Goal: Contribute content: Contribute content

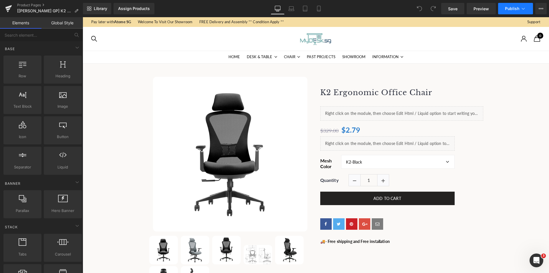
click at [509, 5] on button "Publish" at bounding box center [516, 8] width 35 height 11
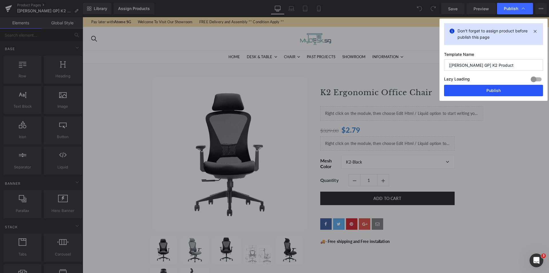
click at [467, 92] on button "Publish" at bounding box center [493, 90] width 99 height 11
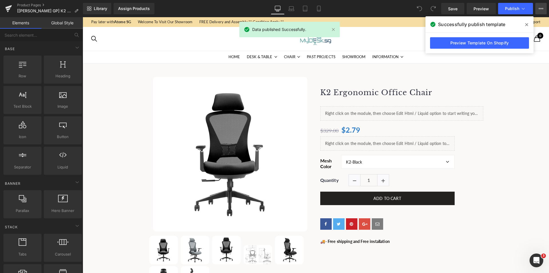
click at [543, 7] on icon at bounding box center [541, 8] width 5 height 5
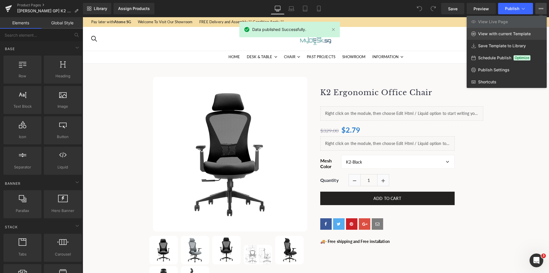
click at [499, 32] on span "View with current Template" at bounding box center [505, 33] width 53 height 5
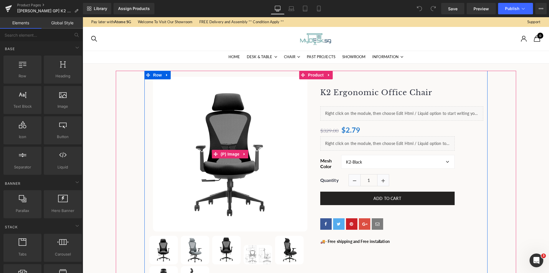
click at [209, 118] on img at bounding box center [230, 154] width 155 height 155
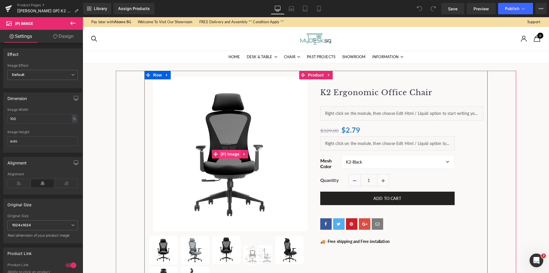
click at [227, 153] on span "(P) Image" at bounding box center [231, 154] width 22 height 9
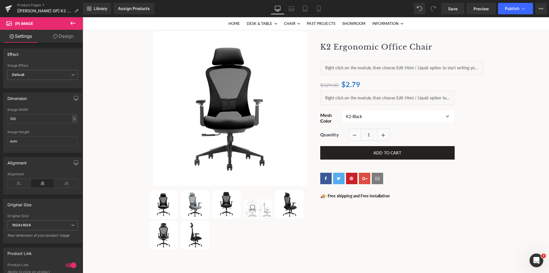
scroll to position [57, 0]
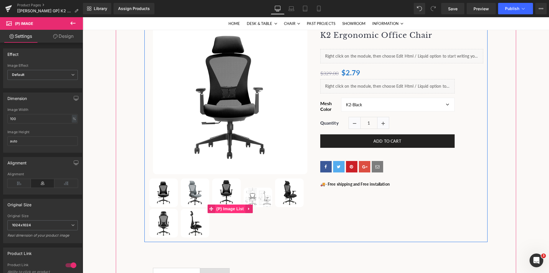
click at [225, 210] on span "(P) Image List" at bounding box center [230, 208] width 30 height 9
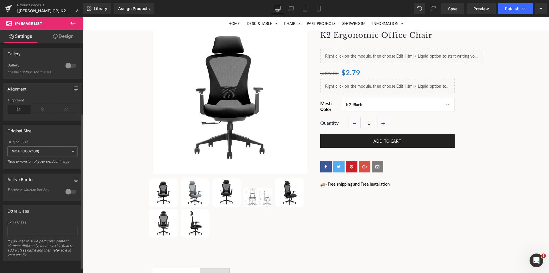
scroll to position [0, 0]
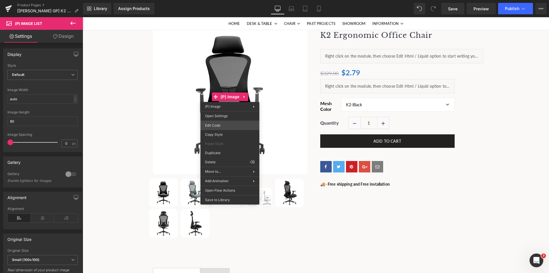
click at [222, 0] on div "(P) Image List You are previewing how the will restyle your page. You can not e…" at bounding box center [274, 0] width 549 height 0
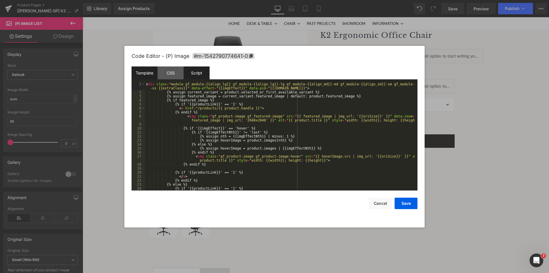
click at [199, 73] on div "Script" at bounding box center [197, 72] width 26 height 13
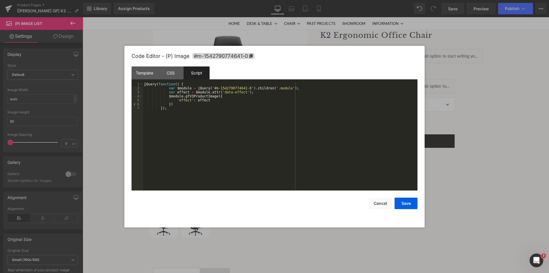
click at [369, 203] on div "Save Cancel" at bounding box center [275, 199] width 286 height 19
click at [374, 203] on button "Cancel" at bounding box center [380, 202] width 23 height 11
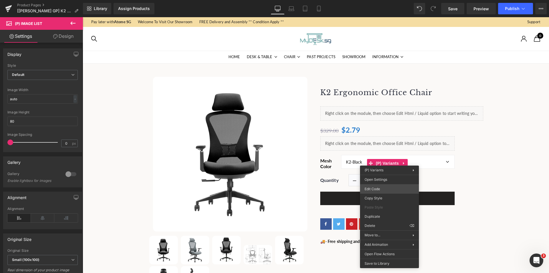
click at [378, 0] on div "(P) Image List You are previewing how the will restyle your page. You can not e…" at bounding box center [274, 0] width 549 height 0
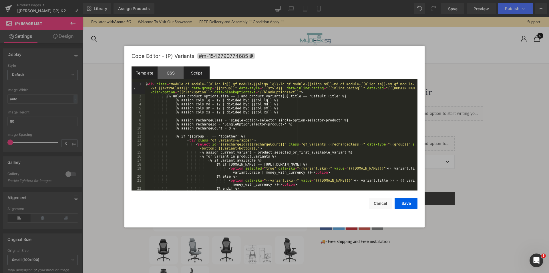
click at [199, 72] on div "Script" at bounding box center [197, 72] width 26 height 13
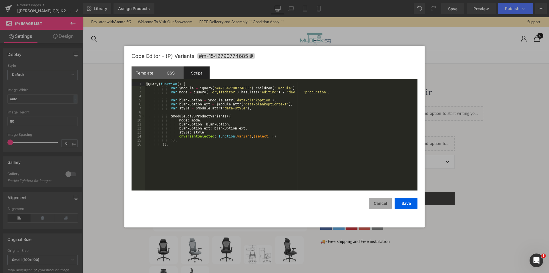
click at [383, 204] on button "Cancel" at bounding box center [380, 202] width 23 height 11
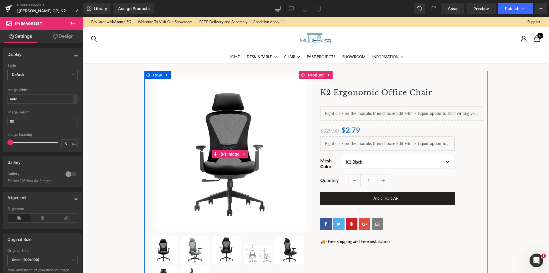
click at [192, 104] on img at bounding box center [230, 154] width 155 height 155
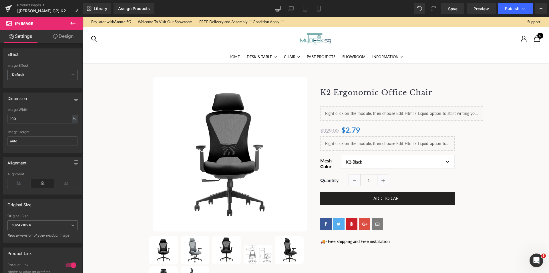
click at [70, 25] on icon at bounding box center [73, 23] width 7 height 7
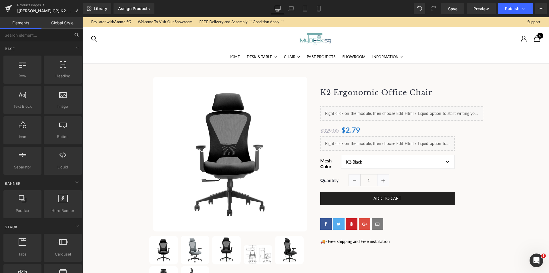
click at [33, 34] on input "text" at bounding box center [35, 35] width 70 height 13
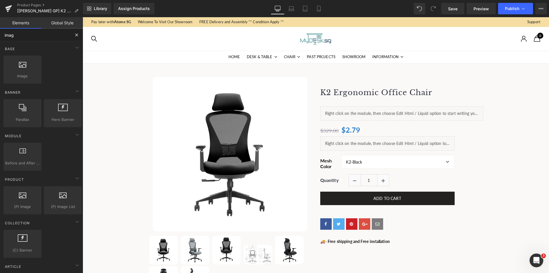
type input "image"
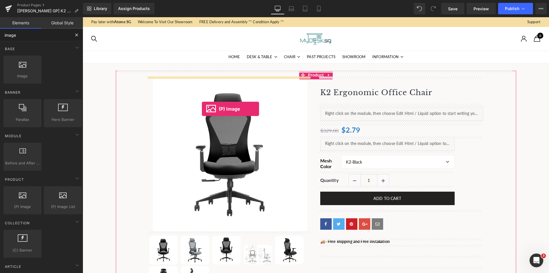
drag, startPoint x: 144, startPoint y: 207, endPoint x: 202, endPoint y: 109, distance: 114.1
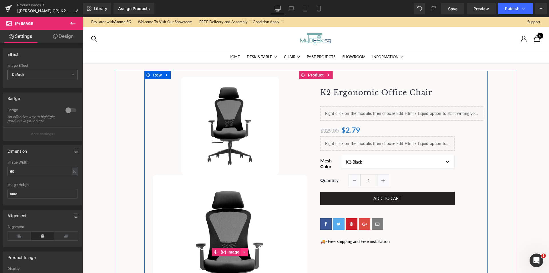
click at [245, 252] on icon at bounding box center [245, 252] width 4 height 4
click at [246, 250] on icon at bounding box center [248, 252] width 4 height 4
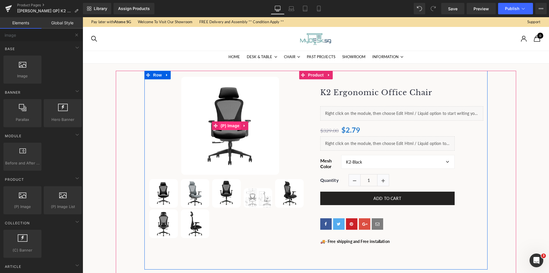
click at [224, 127] on span "(P) Image" at bounding box center [231, 125] width 22 height 9
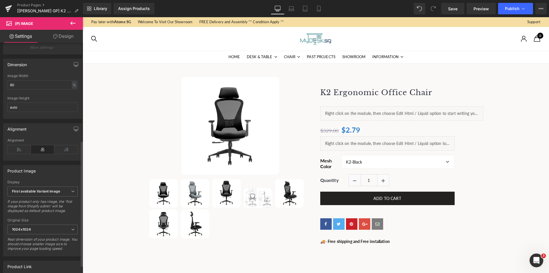
scroll to position [193, 0]
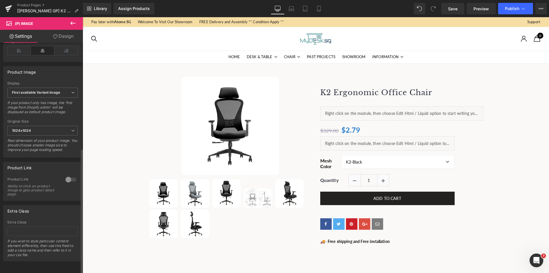
click at [69, 177] on div at bounding box center [71, 179] width 14 height 9
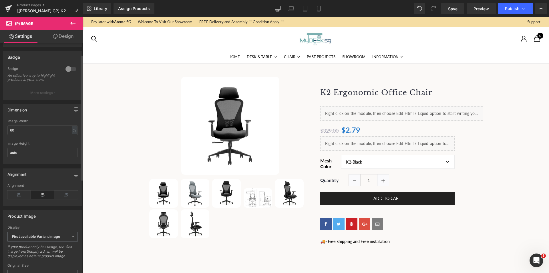
scroll to position [22, 0]
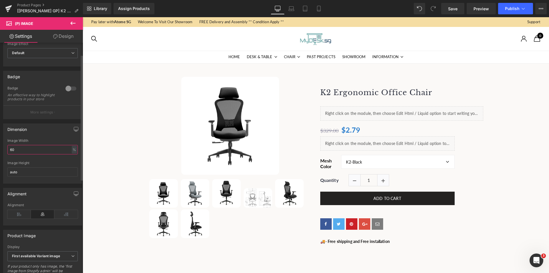
click at [48, 154] on input "60" at bounding box center [42, 149] width 70 height 9
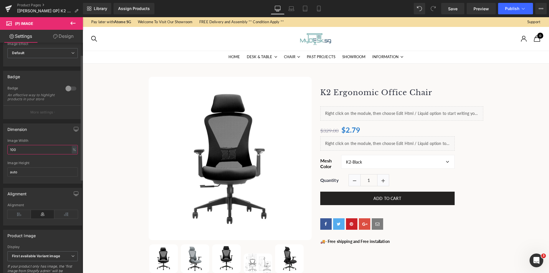
type input "100"
click at [56, 135] on div "Dimension" at bounding box center [42, 129] width 78 height 11
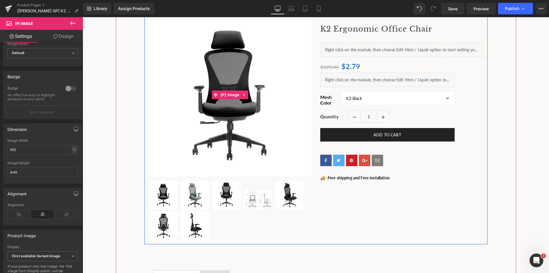
scroll to position [86, 0]
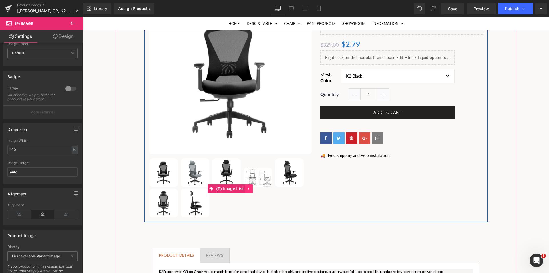
click at [248, 188] on icon at bounding box center [248, 188] width 1 height 3
click at [251, 188] on icon at bounding box center [253, 189] width 4 height 4
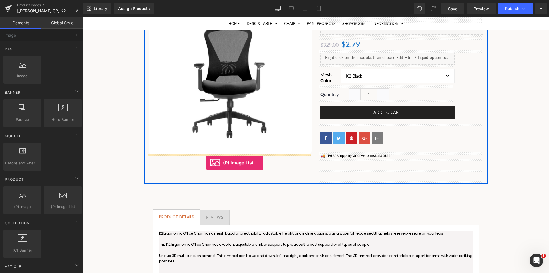
drag, startPoint x: 165, startPoint y: 211, endPoint x: 206, endPoint y: 163, distance: 64.1
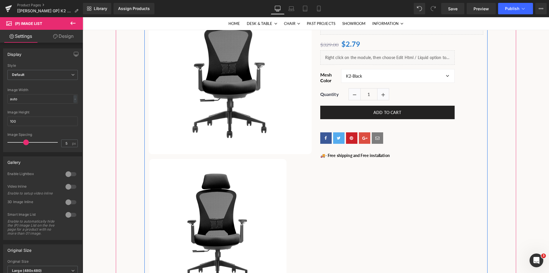
click at [222, 189] on img at bounding box center [217, 227] width 137 height 137
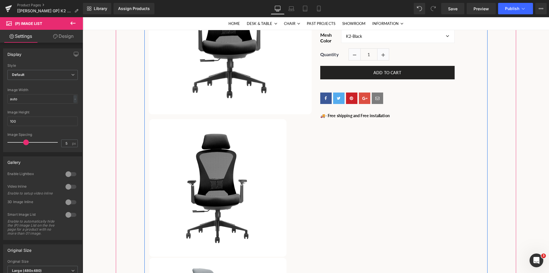
scroll to position [57, 0]
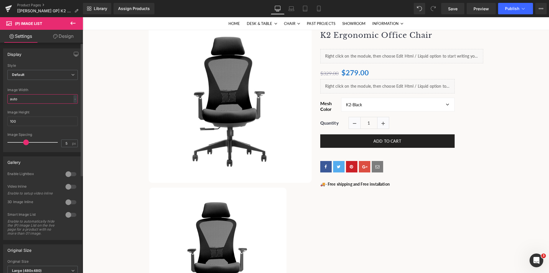
click at [44, 99] on input "auto" at bounding box center [42, 98] width 70 height 9
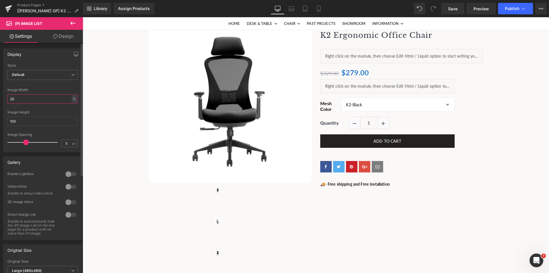
click at [45, 96] on input "20" at bounding box center [42, 98] width 70 height 9
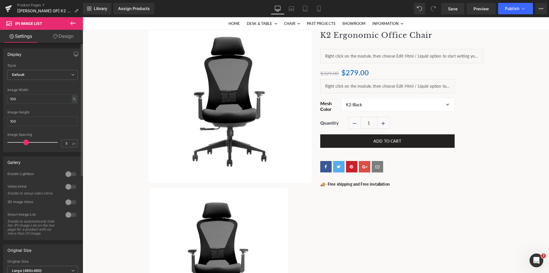
click at [52, 88] on div "Image Width" at bounding box center [42, 90] width 70 height 4
click at [47, 98] on input "100" at bounding box center [42, 98] width 70 height 9
click at [51, 89] on div "Image Width" at bounding box center [42, 90] width 70 height 4
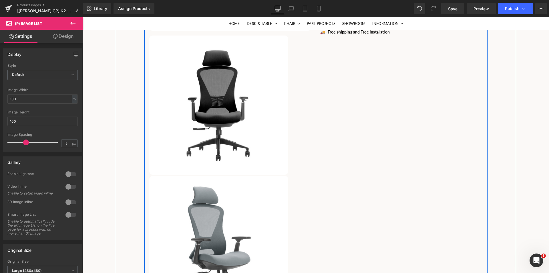
scroll to position [200, 0]
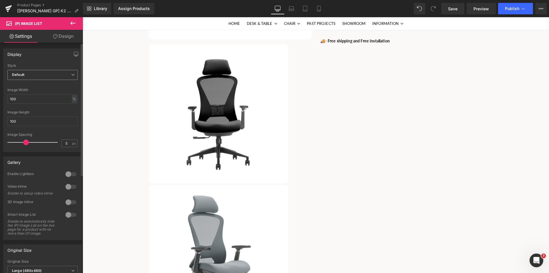
click at [40, 76] on span "Default" at bounding box center [42, 75] width 70 height 10
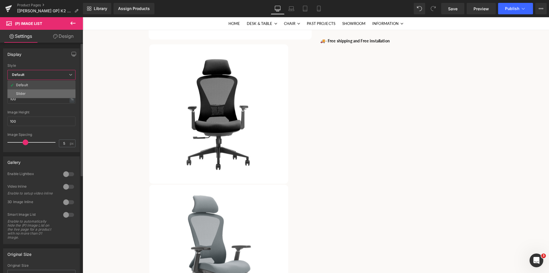
click at [26, 92] on li "Slider" at bounding box center [41, 93] width 68 height 9
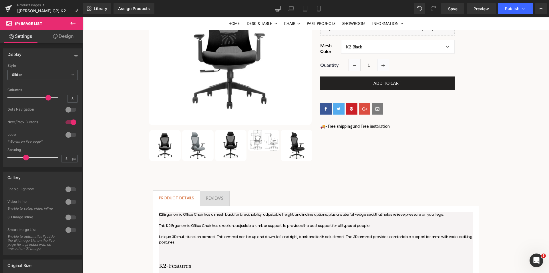
scroll to position [114, 0]
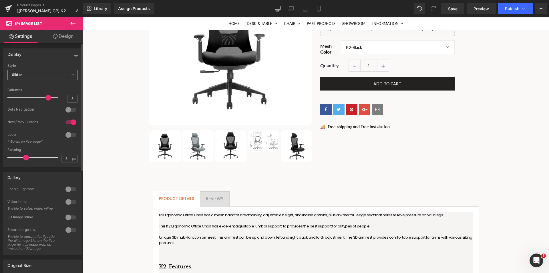
click at [35, 76] on span "Slider" at bounding box center [42, 75] width 70 height 10
click at [25, 86] on div "Default" at bounding box center [22, 85] width 12 height 4
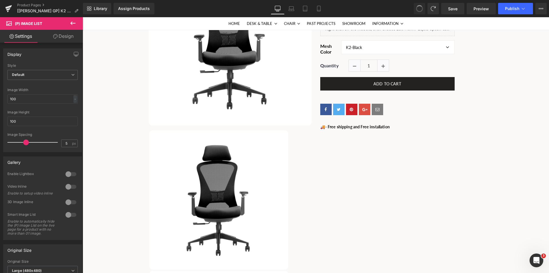
type input "auto"
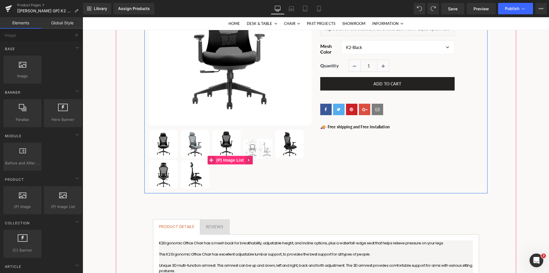
click at [227, 159] on span "(P) Image List" at bounding box center [230, 160] width 30 height 9
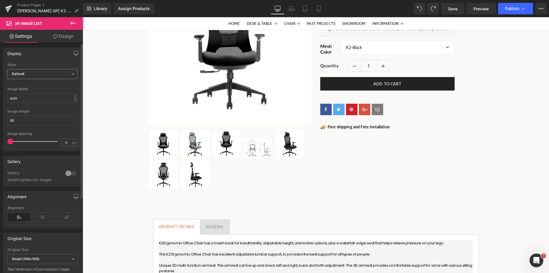
scroll to position [0, 0]
click at [72, 23] on icon at bounding box center [72, 22] width 5 height 3
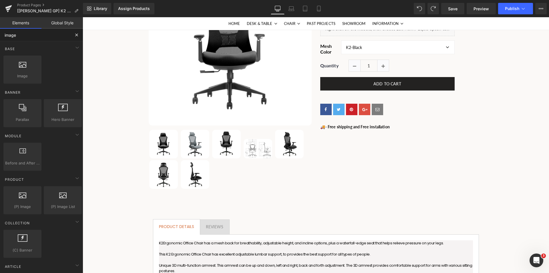
click at [34, 33] on input "image" at bounding box center [35, 35] width 70 height 13
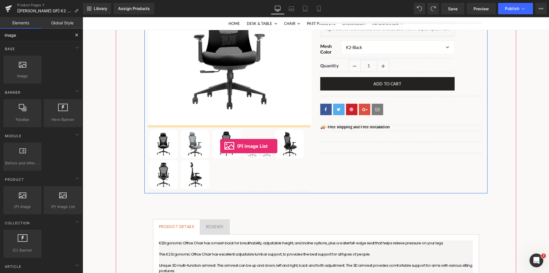
drag, startPoint x: 141, startPoint y: 215, endPoint x: 220, endPoint y: 146, distance: 105.7
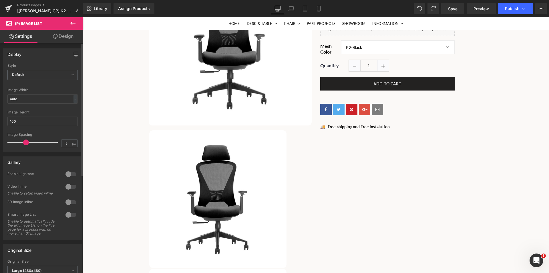
click at [29, 126] on div "Image Height 100" at bounding box center [42, 121] width 70 height 22
click at [29, 122] on input "100" at bounding box center [42, 120] width 70 height 9
type input "80"
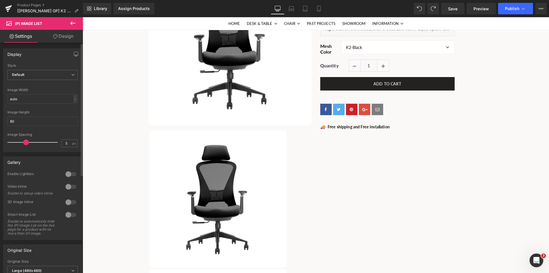
click at [38, 111] on div "Image Height" at bounding box center [42, 112] width 70 height 4
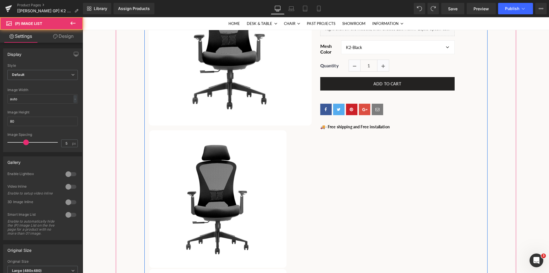
click at [213, 173] on img at bounding box center [217, 198] width 137 height 137
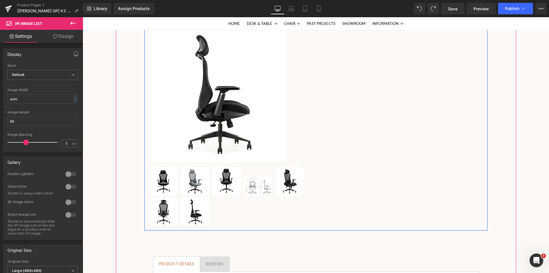
scroll to position [1116, 0]
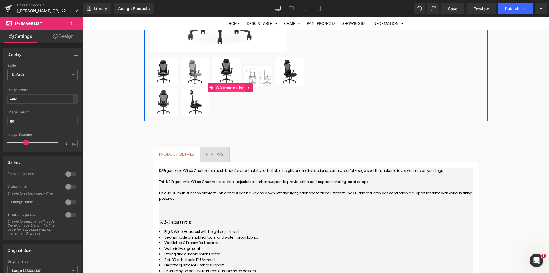
click at [224, 86] on span "(P) Image List" at bounding box center [230, 88] width 30 height 9
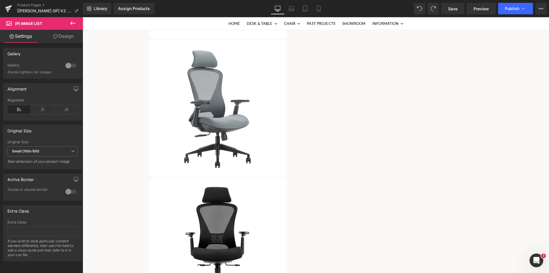
scroll to position [172, 0]
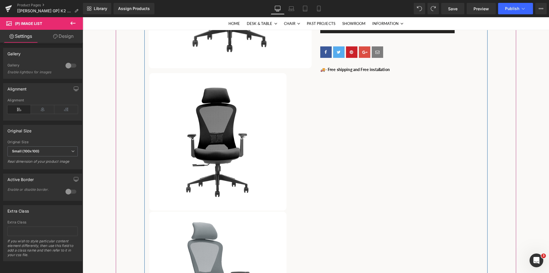
click at [228, 169] on img at bounding box center [217, 141] width 137 height 137
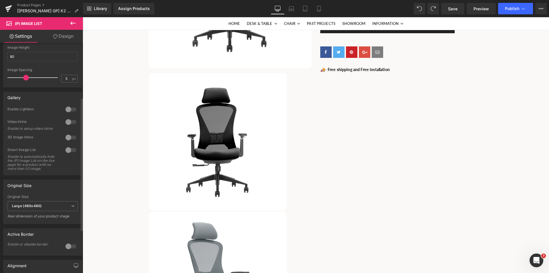
scroll to position [29, 0]
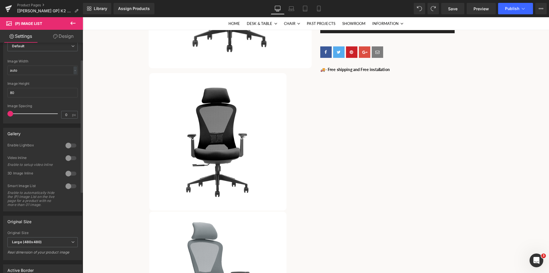
drag, startPoint x: 24, startPoint y: 114, endPoint x: 0, endPoint y: 114, distance: 24.0
click at [0, 114] on div "Display Default Slider Style Default Default Slider 5 Columns 5 4 Columns 4 3 C…" at bounding box center [43, 69] width 86 height 108
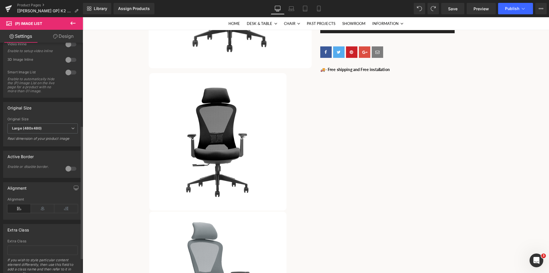
scroll to position [143, 0]
click at [38, 129] on b "Large (480x480)" at bounding box center [27, 127] width 30 height 4
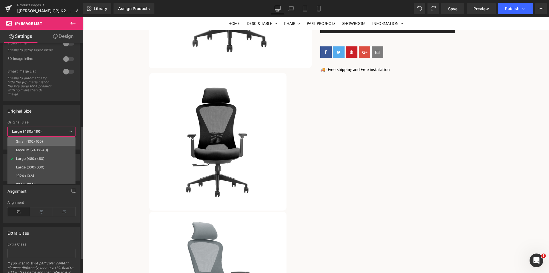
click at [28, 141] on div "Small (100x100)" at bounding box center [29, 141] width 27 height 4
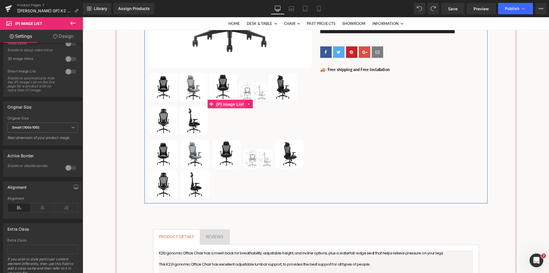
click at [227, 100] on span "(P) Image List" at bounding box center [230, 104] width 30 height 9
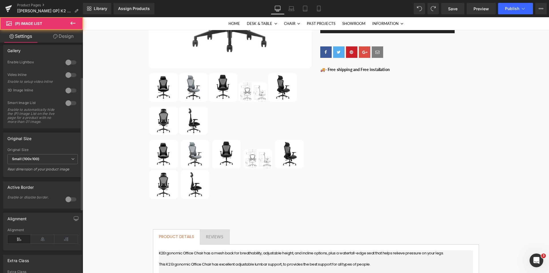
scroll to position [0, 0]
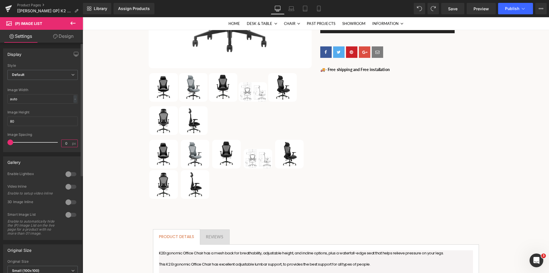
click at [67, 143] on input "0" at bounding box center [67, 143] width 10 height 7
drag, startPoint x: 67, startPoint y: 143, endPoint x: 53, endPoint y: 142, distance: 13.7
click at [53, 142] on div "Image Spacing 0 px" at bounding box center [42, 142] width 70 height 19
type input "5"
click at [58, 133] on div "Image Spacing" at bounding box center [42, 135] width 70 height 4
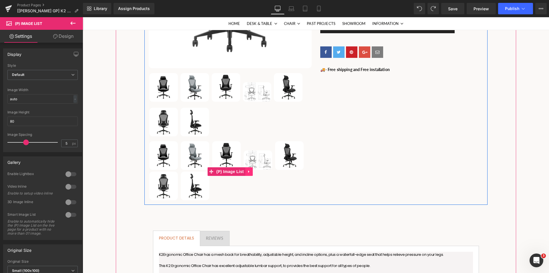
click at [249, 170] on icon at bounding box center [249, 171] width 4 height 4
click at [251, 172] on icon at bounding box center [253, 171] width 4 height 4
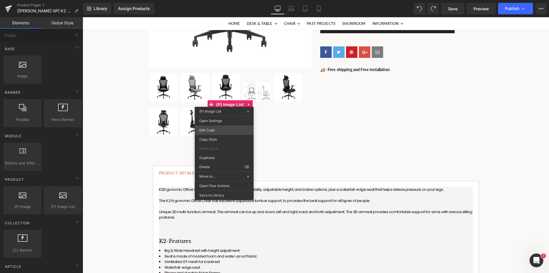
click at [211, 0] on div "(P) Image List You are previewing how the will restyle your page. You can not e…" at bounding box center [274, 0] width 549 height 0
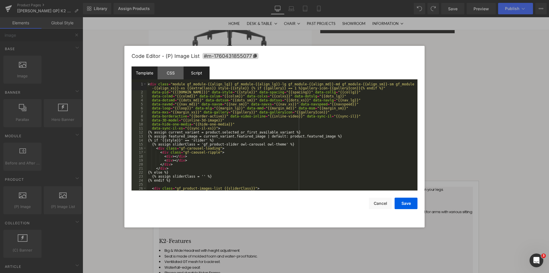
click at [204, 76] on div "Script" at bounding box center [197, 72] width 26 height 13
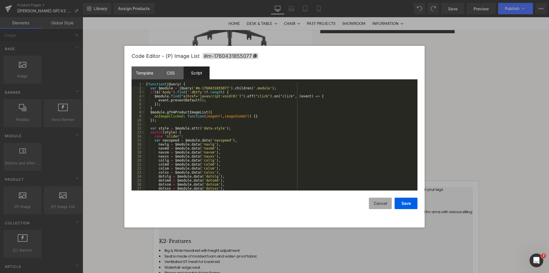
click at [380, 204] on button "Cancel" at bounding box center [380, 202] width 23 height 11
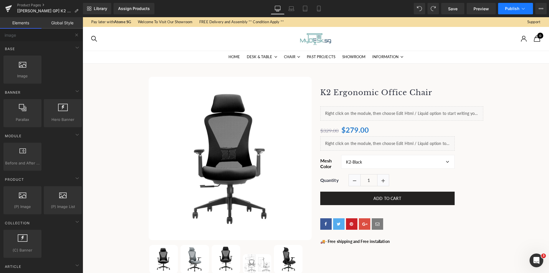
click at [512, 9] on span "Publish" at bounding box center [512, 8] width 14 height 5
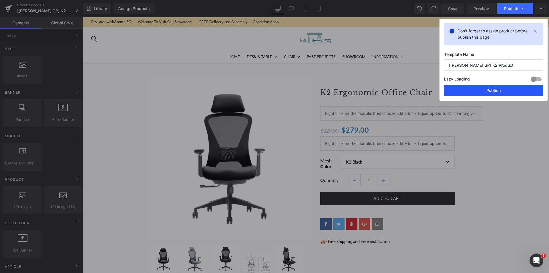
drag, startPoint x: 478, startPoint y: 92, endPoint x: 426, endPoint y: 82, distance: 53.0
click at [478, 92] on button "Publish" at bounding box center [493, 90] width 99 height 11
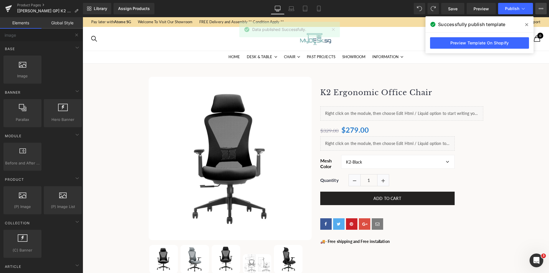
click at [540, 12] on button "View Live Page View with current Template Save Template to Library Schedule Pub…" at bounding box center [541, 8] width 11 height 11
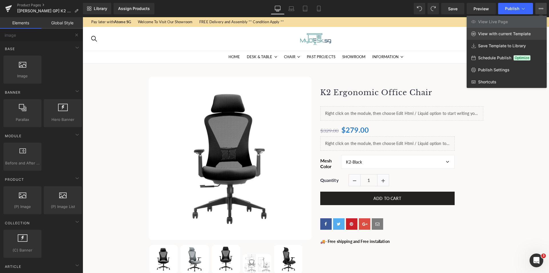
click at [514, 32] on span "View with current Template" at bounding box center [505, 33] width 53 height 5
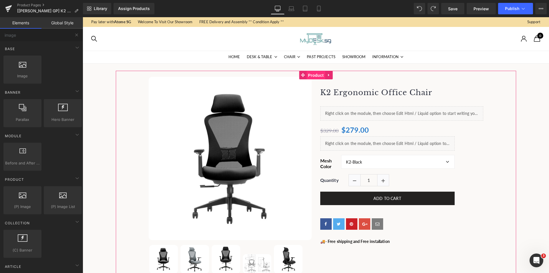
click at [312, 77] on span "Product" at bounding box center [316, 75] width 19 height 9
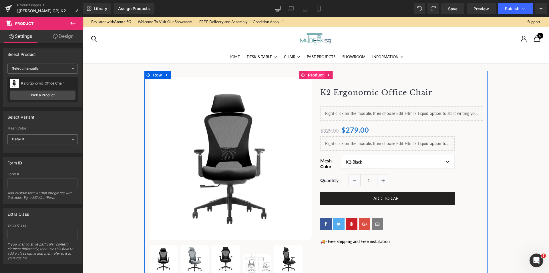
click at [314, 75] on span "Product" at bounding box center [316, 75] width 19 height 9
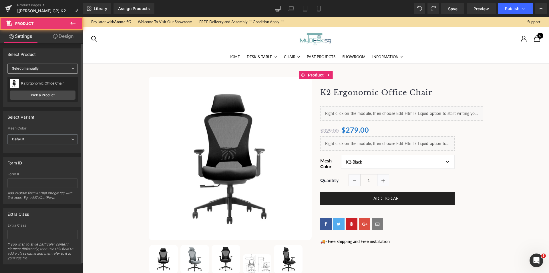
click at [37, 70] on span "Select manually" at bounding box center [42, 69] width 70 height 10
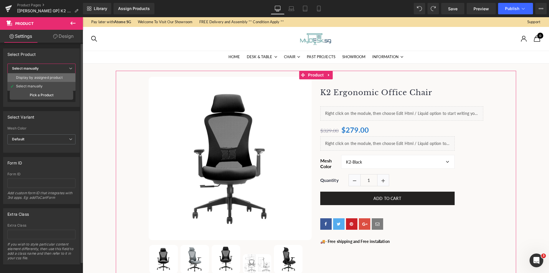
drag, startPoint x: 38, startPoint y: 78, endPoint x: 251, endPoint y: 80, distance: 212.4
click at [38, 78] on div "Display by assigned product" at bounding box center [39, 78] width 47 height 4
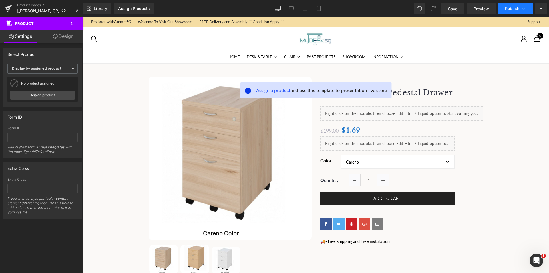
click at [513, 9] on span "Publish" at bounding box center [512, 8] width 14 height 5
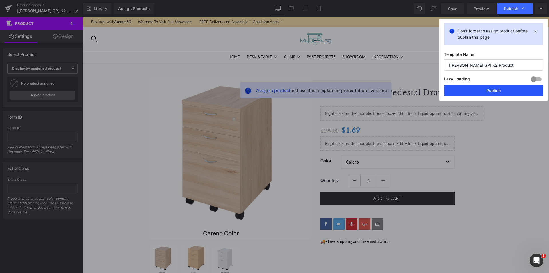
click at [475, 89] on button "Publish" at bounding box center [493, 90] width 99 height 11
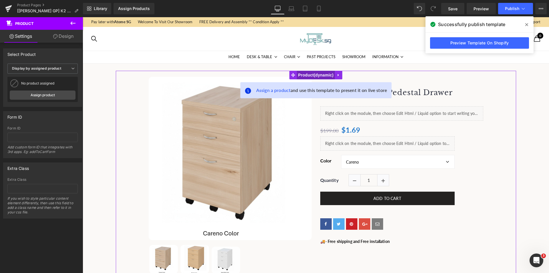
click at [309, 74] on span "Product" at bounding box center [316, 75] width 38 height 9
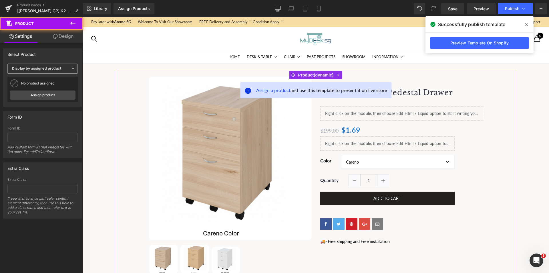
click at [38, 64] on span "Display by assigned product" at bounding box center [42, 69] width 70 height 10
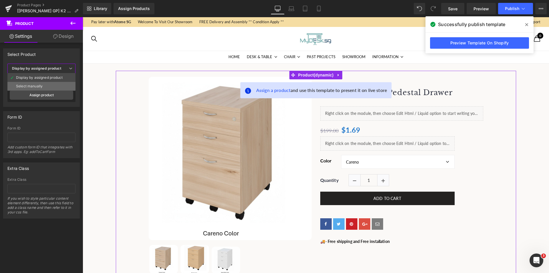
drag, startPoint x: 31, startPoint y: 86, endPoint x: 280, endPoint y: 120, distance: 251.1
click at [31, 86] on div "Select manually" at bounding box center [29, 86] width 27 height 4
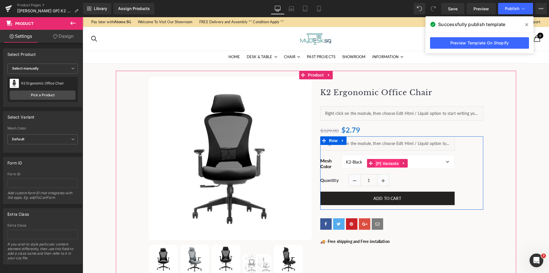
click at [379, 163] on span "(P) Variants" at bounding box center [388, 163] width 26 height 9
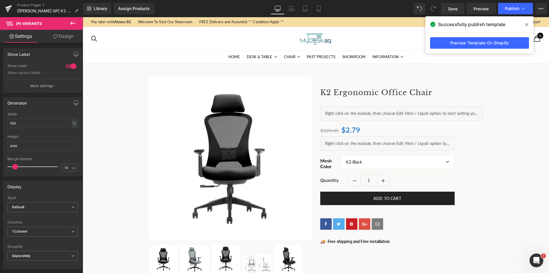
click at [72, 22] on icon at bounding box center [72, 22] width 5 height 3
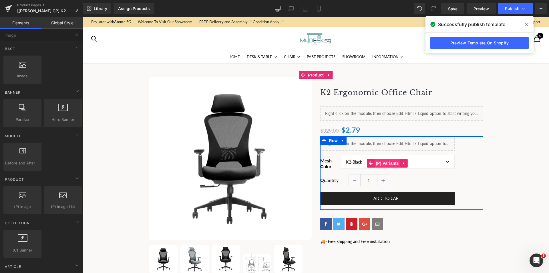
click at [384, 164] on span "(P) Variants" at bounding box center [388, 163] width 26 height 9
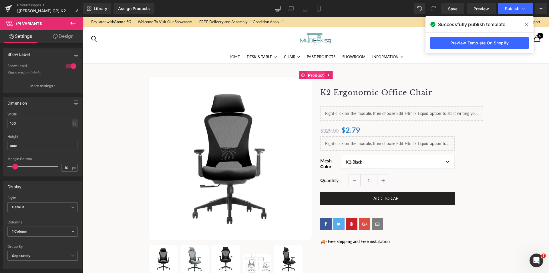
click at [315, 76] on span "Product" at bounding box center [316, 75] width 19 height 9
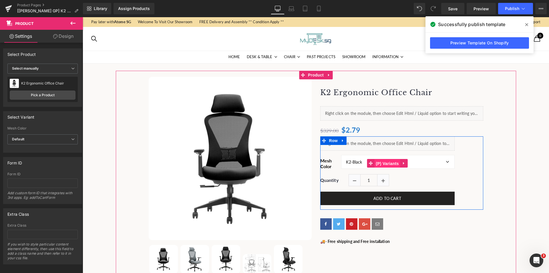
click at [381, 162] on span "(P) Variants" at bounding box center [388, 163] width 26 height 9
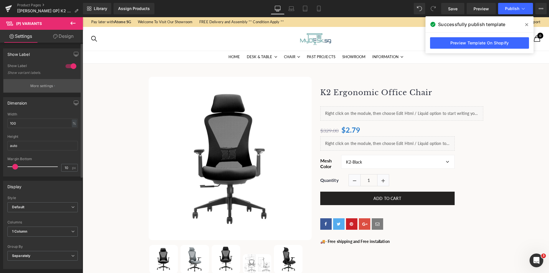
click at [36, 88] on p "More settings" at bounding box center [41, 85] width 23 height 5
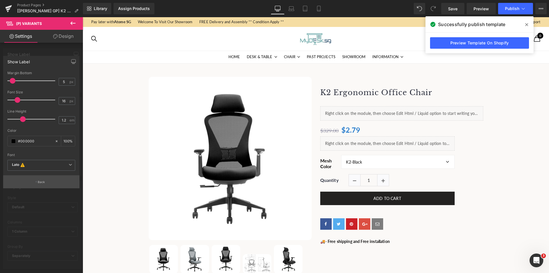
click at [37, 183] on button "Back" at bounding box center [41, 181] width 76 height 13
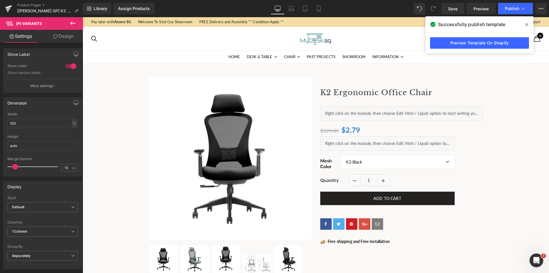
click at [72, 25] on icon at bounding box center [73, 23] width 7 height 7
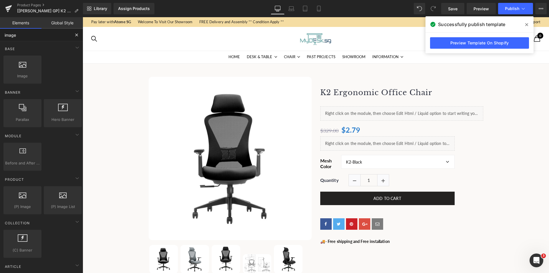
click at [34, 31] on input "image" at bounding box center [35, 35] width 70 height 13
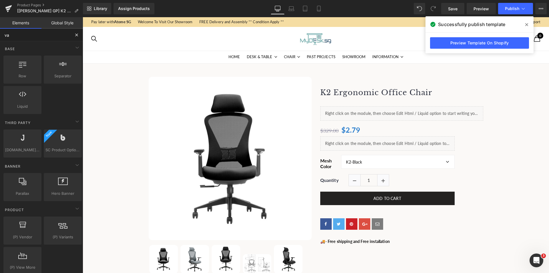
type input "var"
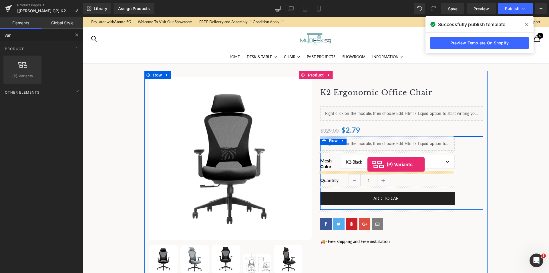
drag, startPoint x: 144, startPoint y: 101, endPoint x: 368, endPoint y: 164, distance: 232.6
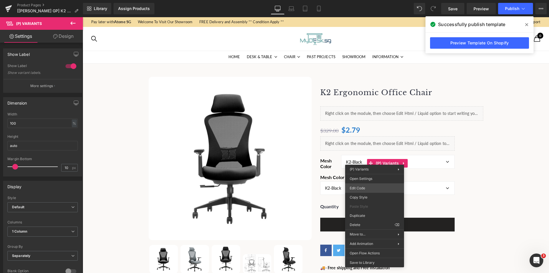
click at [359, 0] on div "(P) Variants You are previewing how the will restyle your page. You can not edi…" at bounding box center [274, 0] width 549 height 0
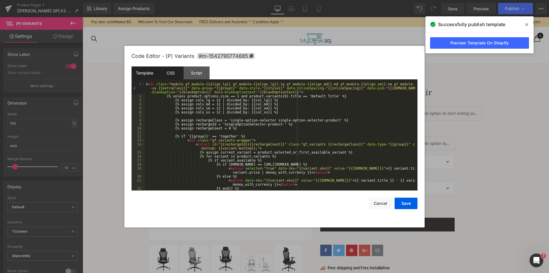
click at [173, 75] on div "CSS" at bounding box center [171, 72] width 26 height 13
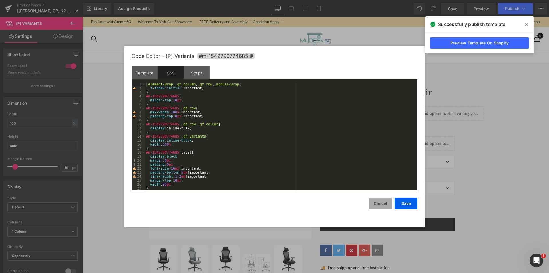
click at [375, 203] on button "Cancel" at bounding box center [380, 202] width 23 height 11
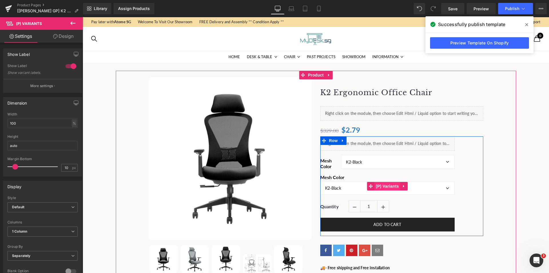
click at [387, 184] on span "(P) Variants" at bounding box center [388, 186] width 26 height 9
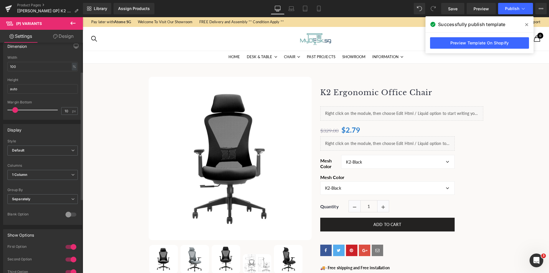
scroll to position [57, 0]
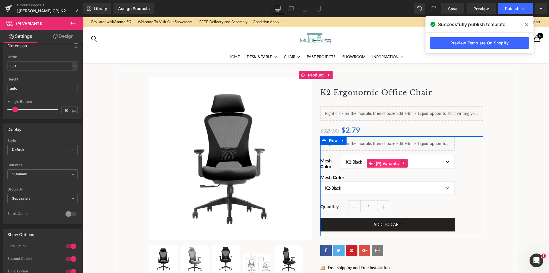
click at [380, 161] on span "(P) Variants" at bounding box center [388, 163] width 26 height 9
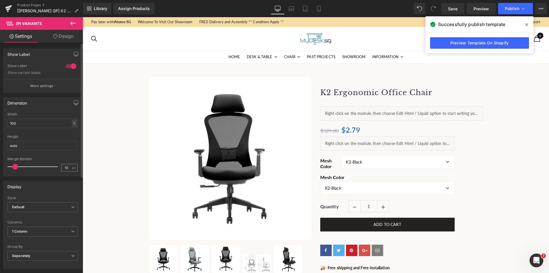
scroll to position [0, 0]
click at [34, 229] on span "1 Column" at bounding box center [42, 231] width 70 height 10
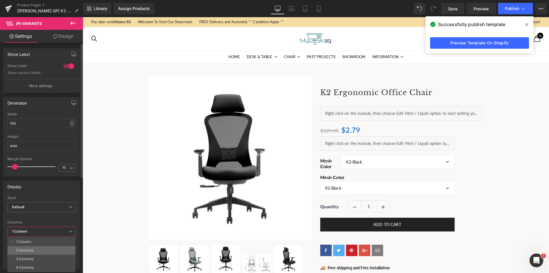
click at [30, 248] on li "2 Columns" at bounding box center [41, 250] width 68 height 9
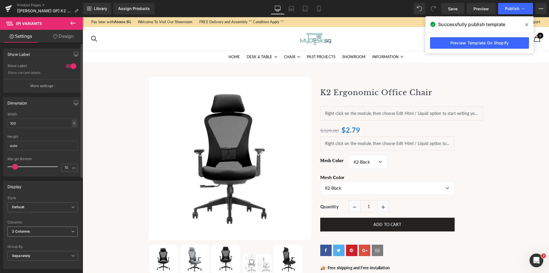
click at [31, 230] on span "2 Columns" at bounding box center [42, 231] width 70 height 10
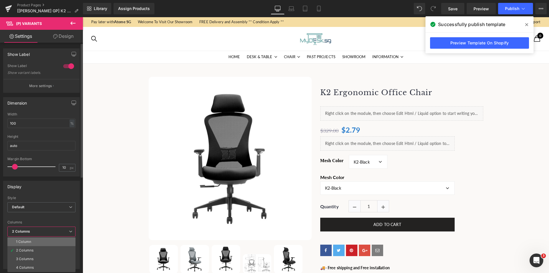
click at [25, 240] on div "1 Column" at bounding box center [23, 242] width 15 height 4
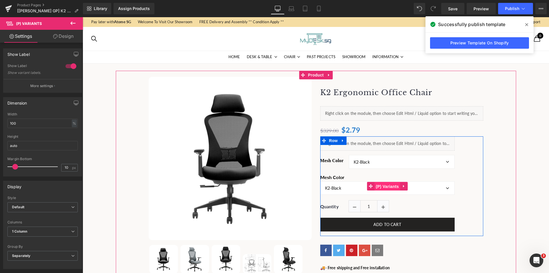
click at [379, 186] on span "(P) Variants" at bounding box center [388, 186] width 26 height 9
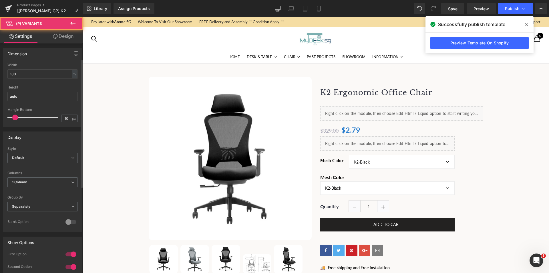
scroll to position [57, 0]
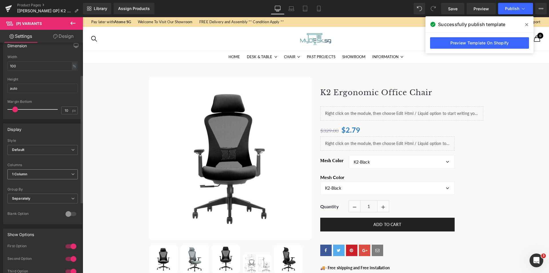
click at [34, 174] on span "1 Column" at bounding box center [42, 174] width 70 height 10
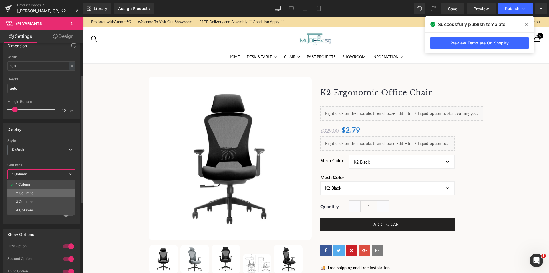
click at [23, 193] on div "2 Columns" at bounding box center [24, 193] width 17 height 4
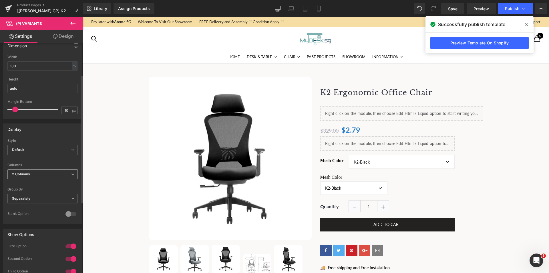
click at [41, 176] on span "2 Columns" at bounding box center [42, 174] width 70 height 10
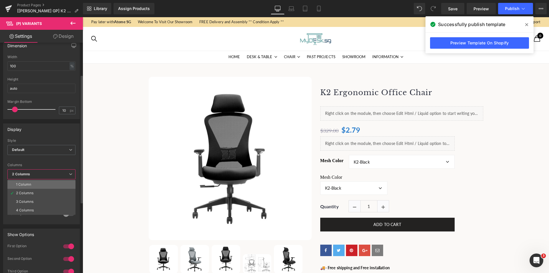
click at [28, 185] on div "1 Column" at bounding box center [23, 184] width 15 height 4
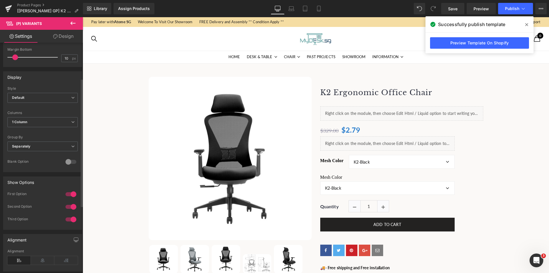
scroll to position [114, 0]
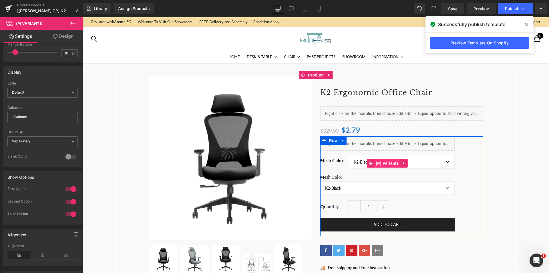
click at [392, 161] on span "(P) Variants" at bounding box center [388, 163] width 26 height 9
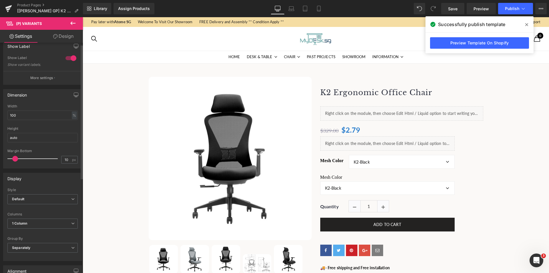
scroll to position [0, 0]
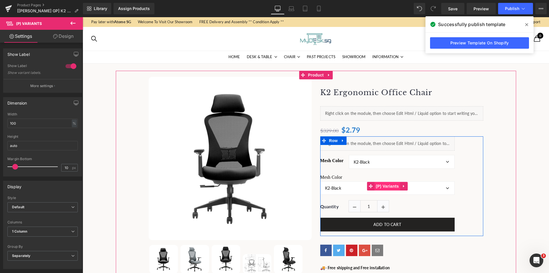
click at [384, 186] on span "(P) Variants" at bounding box center [388, 186] width 26 height 9
click at [378, 161] on span "(P) Variants" at bounding box center [388, 163] width 26 height 9
click at [377, 186] on span "(P) Variants" at bounding box center [388, 186] width 26 height 9
click at [387, 162] on span "(P) Variants" at bounding box center [388, 163] width 26 height 9
click at [383, 187] on span "(P) Variants" at bounding box center [388, 186] width 26 height 9
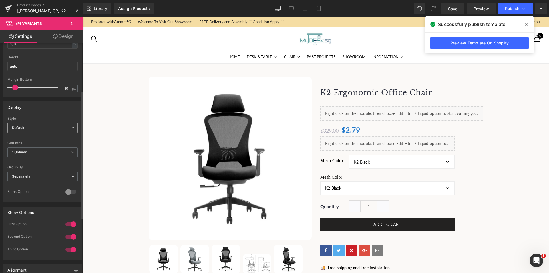
scroll to position [86, 0]
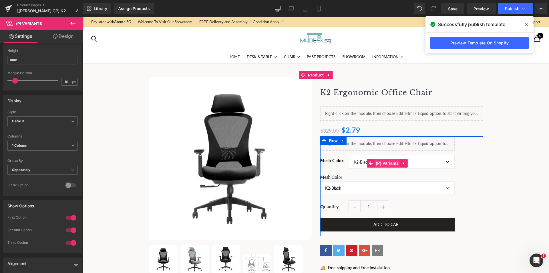
click at [388, 160] on span "(P) Variants" at bounding box center [388, 163] width 26 height 9
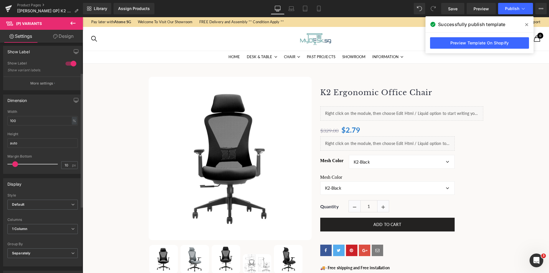
scroll to position [0, 0]
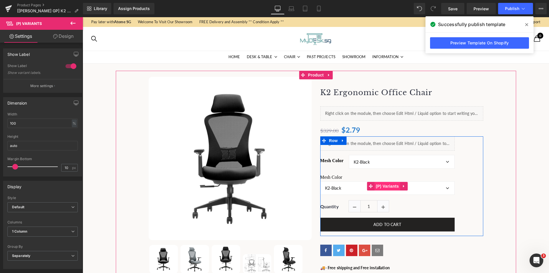
click at [381, 185] on span "(P) Variants" at bounding box center [388, 186] width 26 height 9
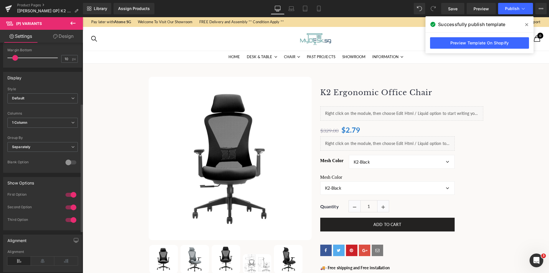
scroll to position [114, 0]
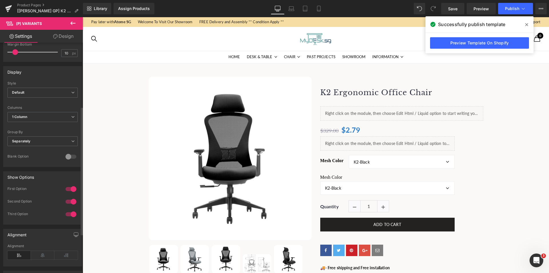
click at [67, 158] on div at bounding box center [71, 156] width 14 height 9
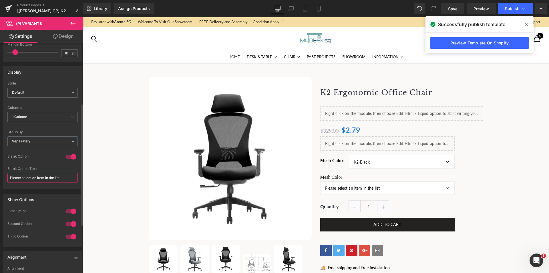
click at [44, 178] on input "Please select an item in the list" at bounding box center [42, 177] width 70 height 9
type input "Select Option"
click at [48, 165] on div "Blank Option" at bounding box center [42, 160] width 70 height 13
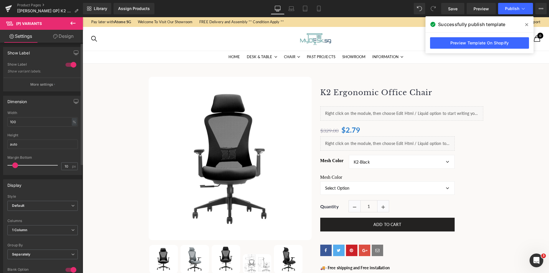
scroll to position [0, 0]
drag, startPoint x: 34, startPoint y: 89, endPoint x: 21, endPoint y: 92, distance: 13.1
click at [33, 89] on button "More settings" at bounding box center [42, 85] width 78 height 13
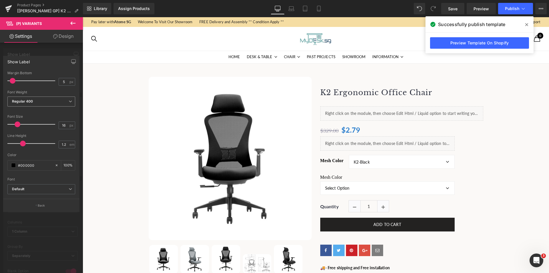
click at [38, 102] on span "Regular 400" at bounding box center [41, 101] width 68 height 10
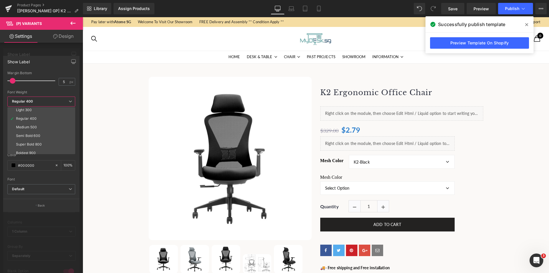
scroll to position [29, 0]
click at [28, 126] on div "Semi Bold 600" at bounding box center [28, 126] width 24 height 4
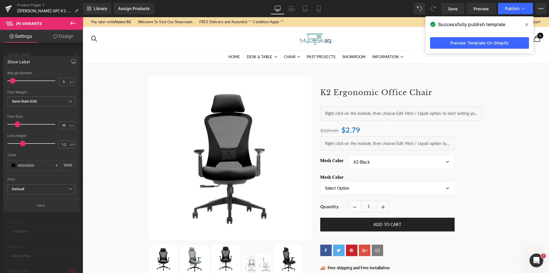
click at [19, 228] on div at bounding box center [41, 146] width 83 height 258
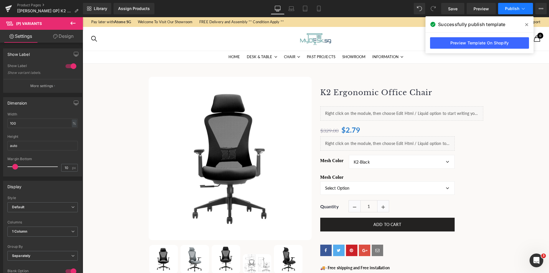
click at [510, 5] on button "Publish" at bounding box center [516, 8] width 35 height 11
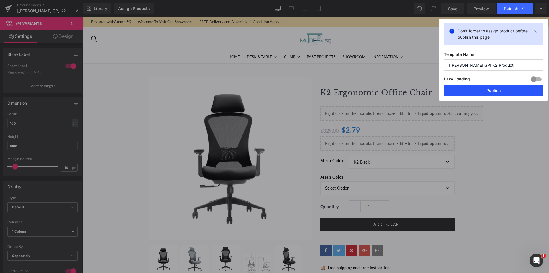
click at [472, 91] on button "Publish" at bounding box center [493, 90] width 99 height 11
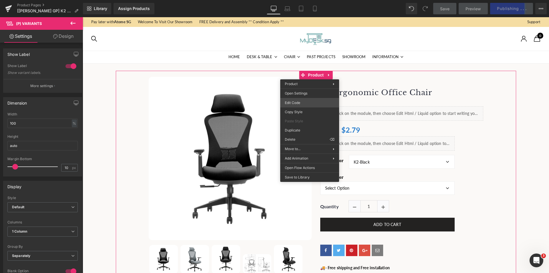
click at [297, 0] on div "(P) Variants You are previewing how the will restyle your page. You can not edi…" at bounding box center [274, 0] width 549 height 0
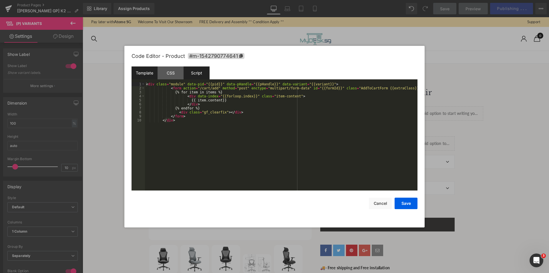
click at [196, 74] on div "Script" at bounding box center [197, 72] width 26 height 13
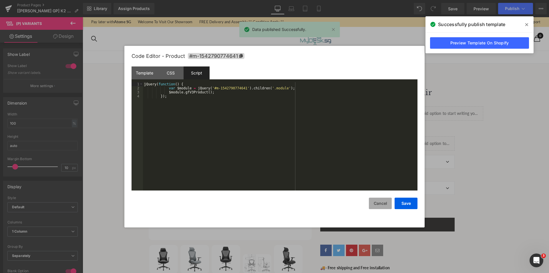
click at [378, 199] on button "Cancel" at bounding box center [380, 202] width 23 height 11
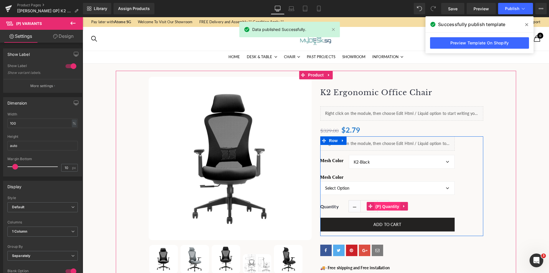
drag, startPoint x: 380, startPoint y: 205, endPoint x: 380, endPoint y: 208, distance: 2.9
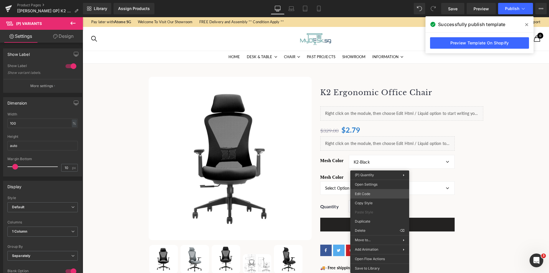
click at [368, 0] on div "(P) Variants You are previewing how the will restyle your page. You can not edi…" at bounding box center [274, 0] width 549 height 0
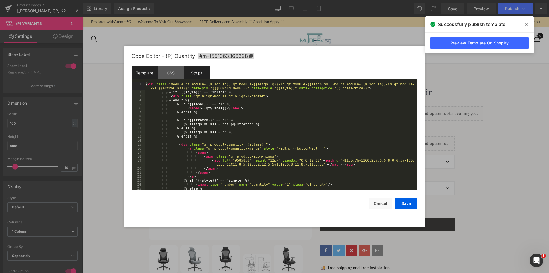
click at [194, 67] on div "Script" at bounding box center [197, 72] width 26 height 13
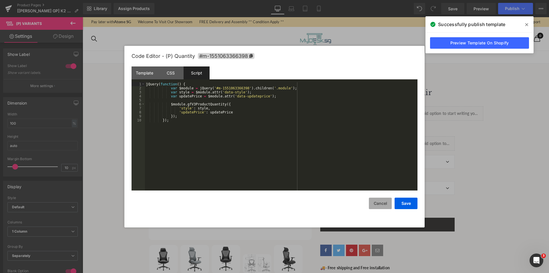
click at [381, 202] on button "Cancel" at bounding box center [380, 202] width 23 height 11
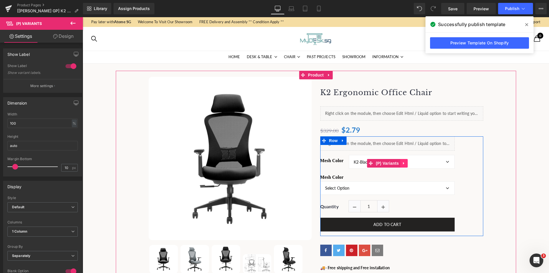
click at [404, 165] on link at bounding box center [404, 163] width 7 height 9
click at [406, 164] on icon at bounding box center [408, 163] width 4 height 4
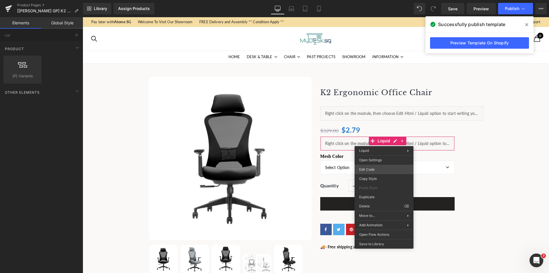
click at [368, 0] on div "(P) Variants You are previewing how the will restyle your page. You can not edi…" at bounding box center [274, 0] width 549 height 0
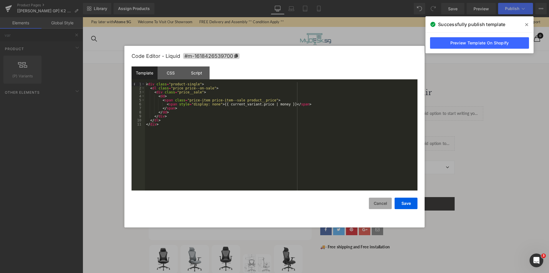
click at [378, 208] on button "Cancel" at bounding box center [380, 202] width 23 height 11
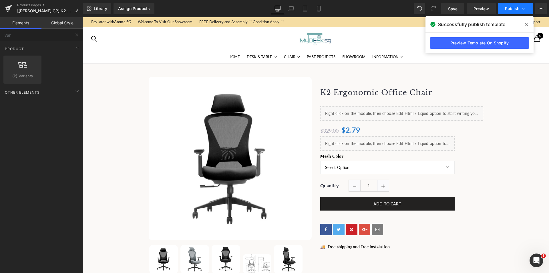
click at [504, 9] on button "Publish" at bounding box center [516, 8] width 35 height 11
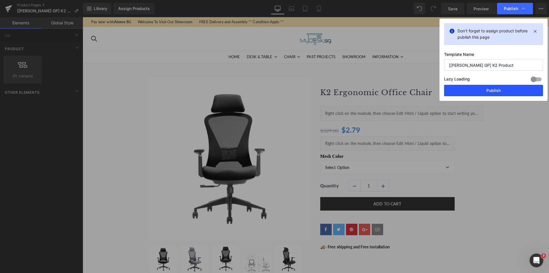
click at [477, 87] on button "Publish" at bounding box center [493, 90] width 99 height 11
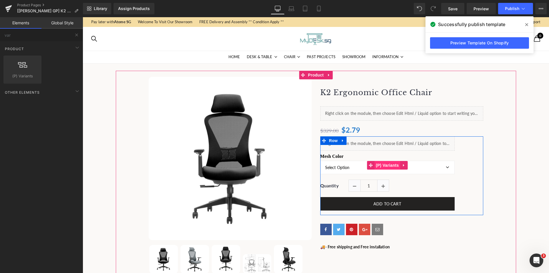
click at [382, 165] on span "(P) Variants" at bounding box center [388, 165] width 26 height 9
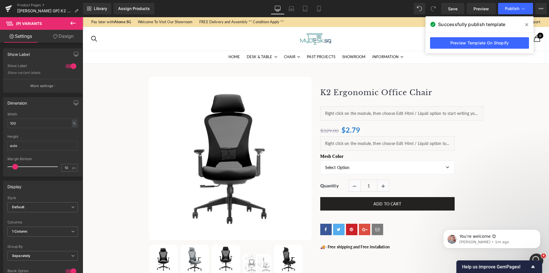
scroll to position [0, 0]
click at [28, 3] on link "Product Pages" at bounding box center [50, 5] width 66 height 5
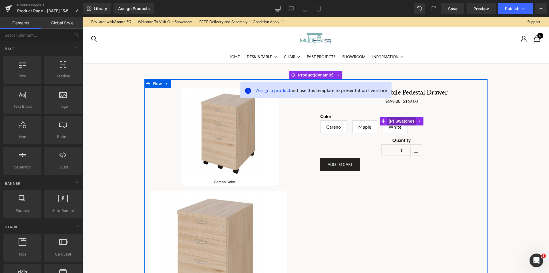
click at [396, 121] on span "(P) Swatches" at bounding box center [402, 121] width 29 height 9
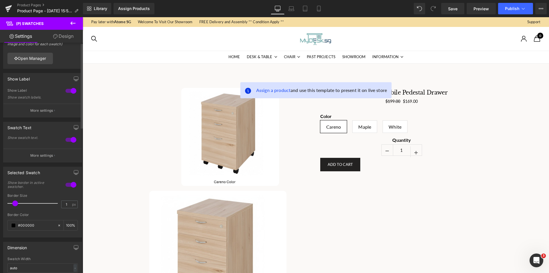
scroll to position [29, 0]
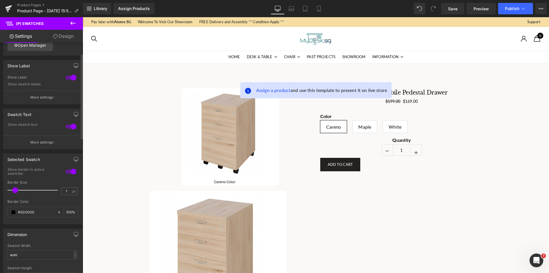
click at [70, 126] on div at bounding box center [71, 126] width 14 height 9
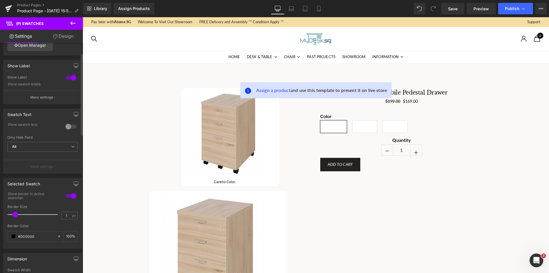
click at [70, 126] on div at bounding box center [71, 126] width 14 height 9
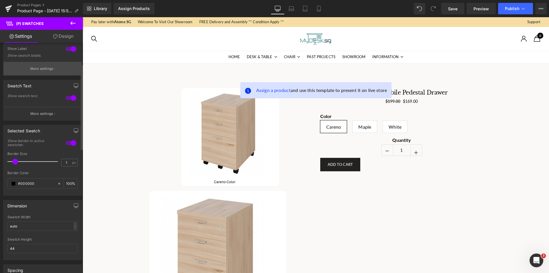
scroll to position [0, 0]
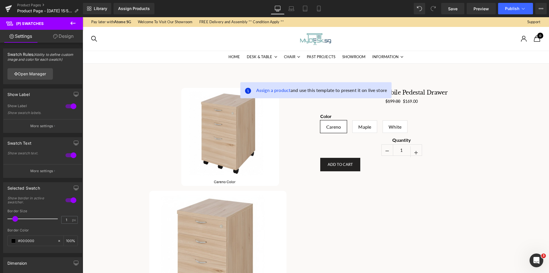
click at [71, 23] on icon at bounding box center [72, 22] width 5 height 3
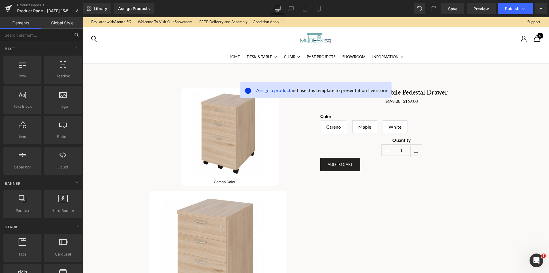
click at [35, 33] on input "text" at bounding box center [35, 35] width 70 height 13
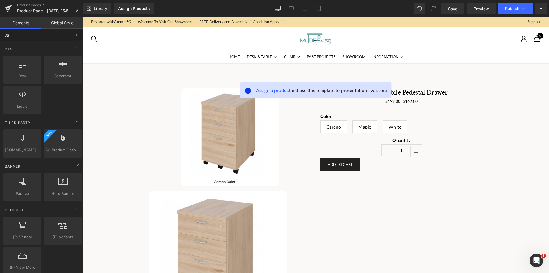
type input "var"
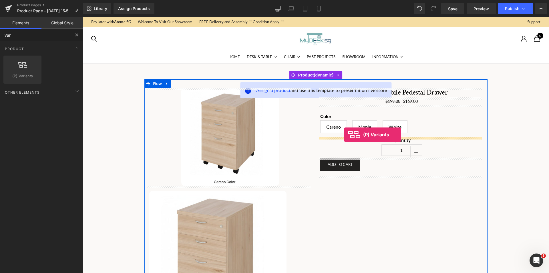
drag, startPoint x: 139, startPoint y: 96, endPoint x: 344, endPoint y: 135, distance: 209.1
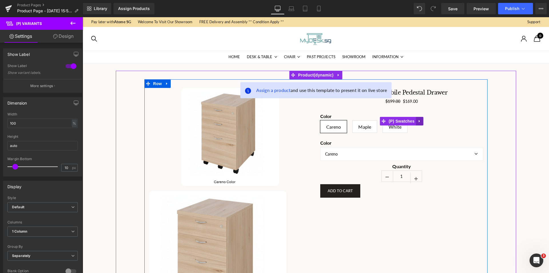
click at [421, 121] on link at bounding box center [419, 121] width 7 height 9
click at [424, 121] on icon at bounding box center [424, 121] width 4 height 4
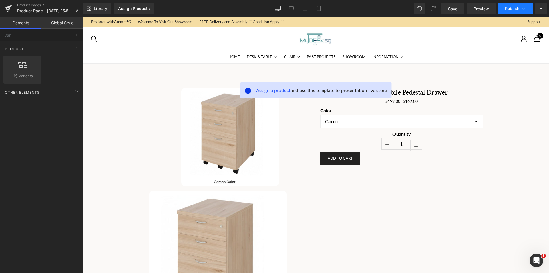
click at [510, 8] on span "Publish" at bounding box center [512, 8] width 14 height 5
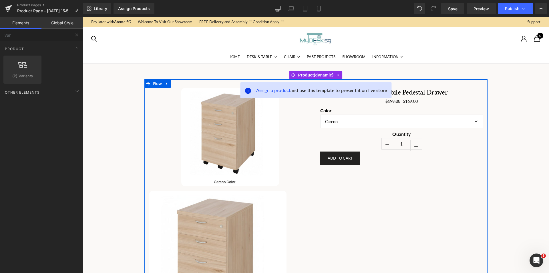
click at [222, 220] on img at bounding box center [217, 259] width 137 height 137
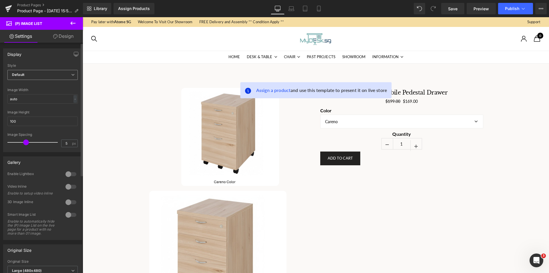
click at [45, 78] on span "Default" at bounding box center [42, 75] width 70 height 10
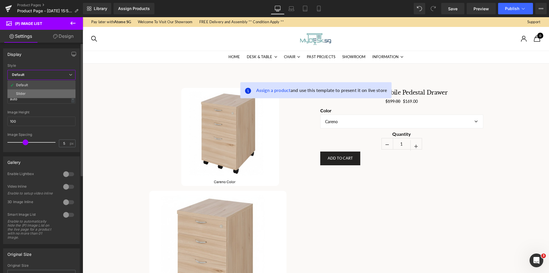
click at [29, 93] on li "Slider" at bounding box center [41, 93] width 68 height 9
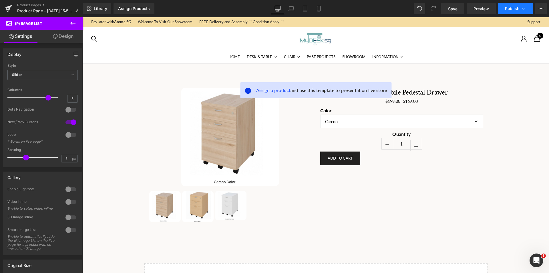
click at [509, 6] on button "Publish" at bounding box center [516, 8] width 35 height 11
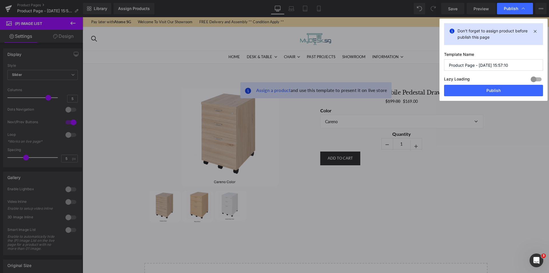
drag, startPoint x: 480, startPoint y: 92, endPoint x: 384, endPoint y: 68, distance: 99.3
click at [464, 123] on div "Publish Don't forget to assign product before publish this page Template Name P…" at bounding box center [274, 136] width 549 height 273
drag, startPoint x: 275, startPoint y: 11, endPoint x: 264, endPoint y: 15, distance: 11.7
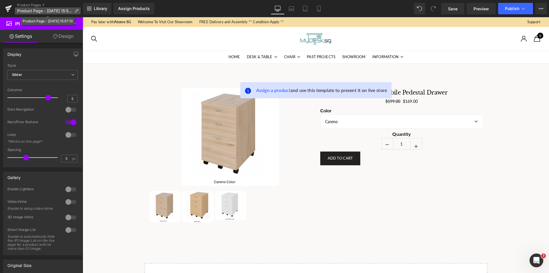
click at [73, 13] on p "Product Page - [DATE] 15:57:10" at bounding box center [48, 10] width 66 height 7
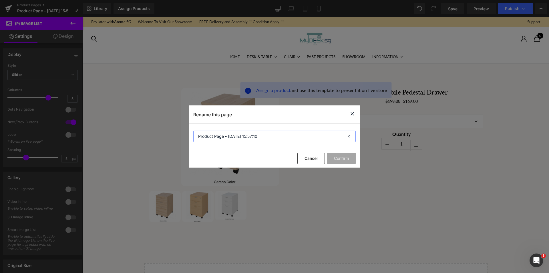
click at [204, 137] on input "Product Page - [DATE] 15:57:10" at bounding box center [274, 136] width 163 height 11
type input "[GemPages Check] Product Page - [DATE] 15:57:10"
click at [341, 158] on button "Confirm" at bounding box center [341, 158] width 29 height 11
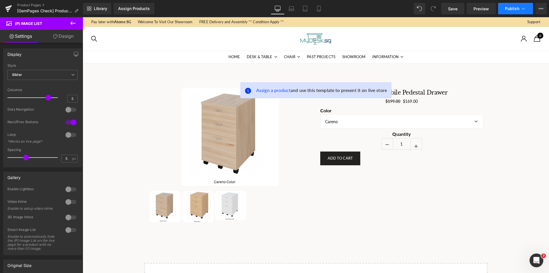
click at [509, 8] on span "Publish" at bounding box center [512, 8] width 14 height 5
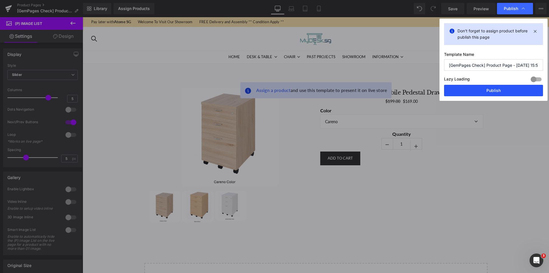
click at [467, 89] on button "Publish" at bounding box center [493, 90] width 99 height 11
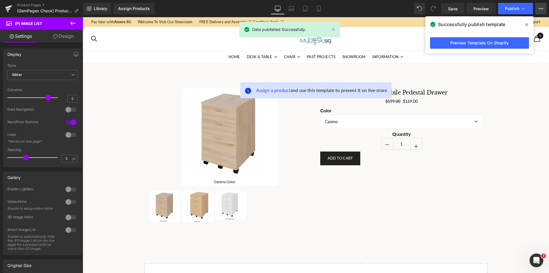
click at [541, 11] on button "View Live Page View with current Template Save Template to Library Schedule Pub…" at bounding box center [541, 8] width 11 height 11
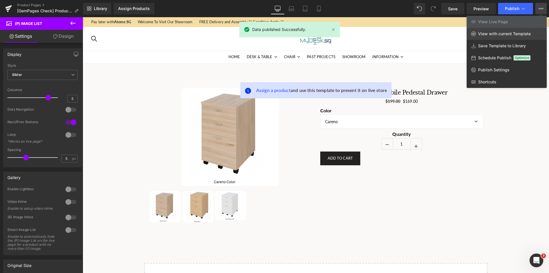
click at [517, 31] on span "View with current Template" at bounding box center [505, 33] width 53 height 5
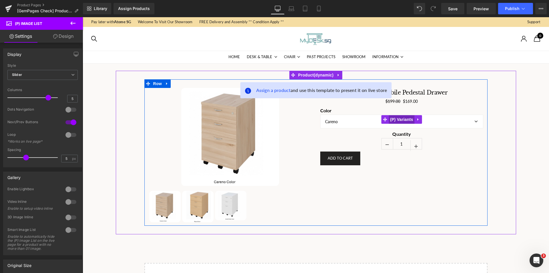
click at [395, 117] on span "(P) Variants" at bounding box center [402, 119] width 26 height 9
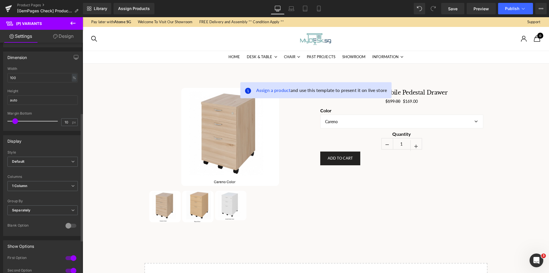
scroll to position [172, 0]
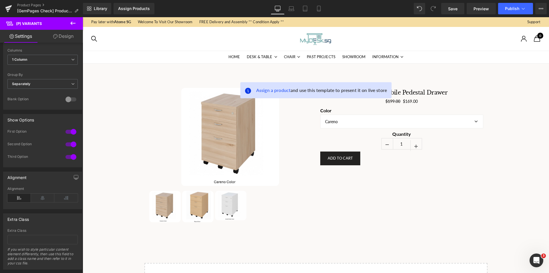
click at [53, 35] on icon at bounding box center [55, 36] width 5 height 5
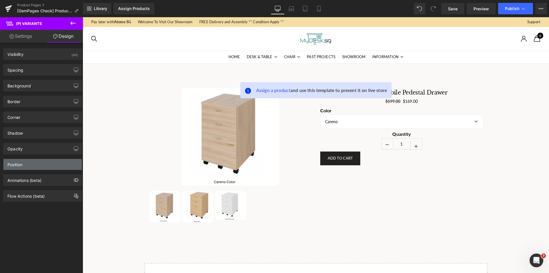
click at [20, 165] on div "Position" at bounding box center [14, 163] width 15 height 8
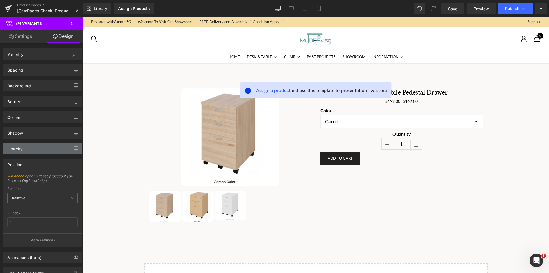
click at [20, 150] on div "Opacity" at bounding box center [14, 147] width 15 height 8
click at [31, 218] on input "1" at bounding box center [42, 221] width 70 height 9
type input "9"
click at [35, 211] on div "Z-Index" at bounding box center [42, 213] width 70 height 4
click at [506, 7] on span "Publish" at bounding box center [512, 8] width 14 height 5
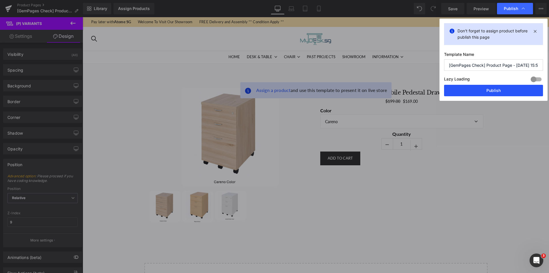
click at [483, 94] on button "Publish" at bounding box center [493, 90] width 99 height 11
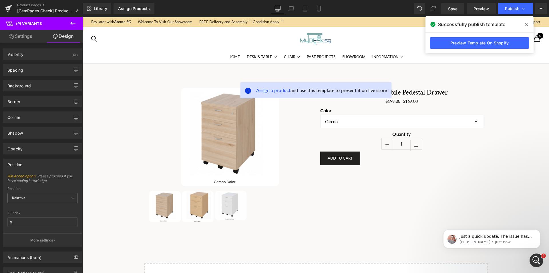
scroll to position [0, 0]
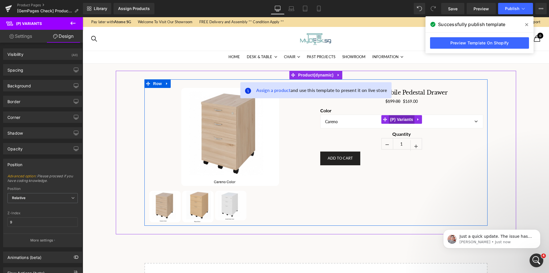
click at [399, 118] on span "(P) Variants" at bounding box center [402, 119] width 26 height 9
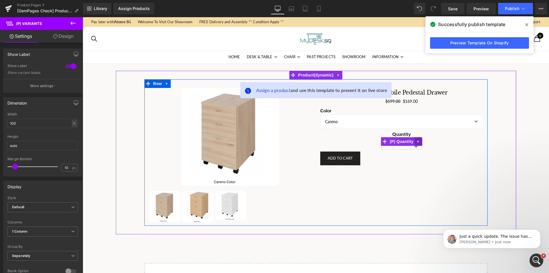
click at [418, 138] on link at bounding box center [418, 141] width 7 height 9
click at [421, 139] on icon at bounding box center [423, 141] width 4 height 4
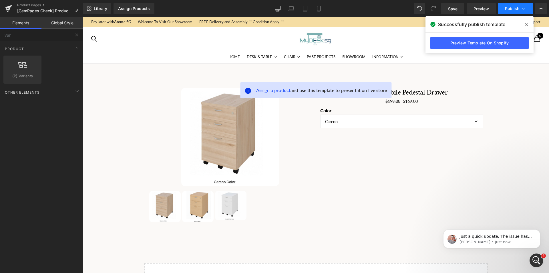
click at [505, 8] on button "Publish" at bounding box center [516, 8] width 35 height 11
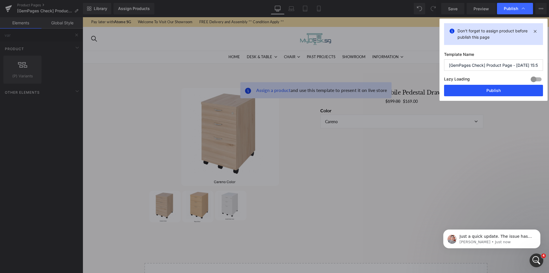
click at [483, 85] on button "Publish" at bounding box center [493, 90] width 99 height 11
